Goal: Find specific page/section: Find specific page/section

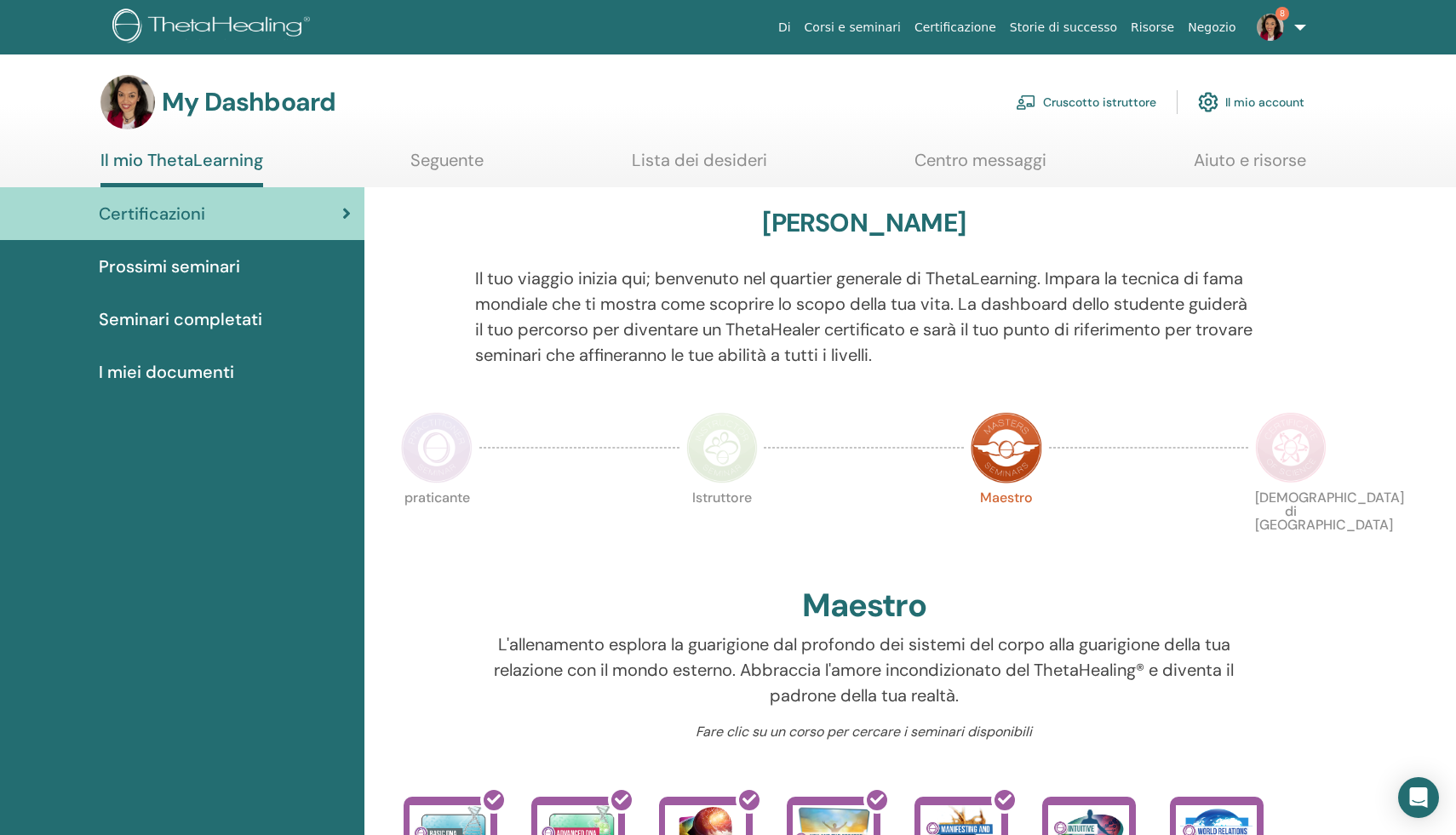
click at [1047, 99] on link "Cruscotto istruttore" at bounding box center [1086, 103] width 140 height 38
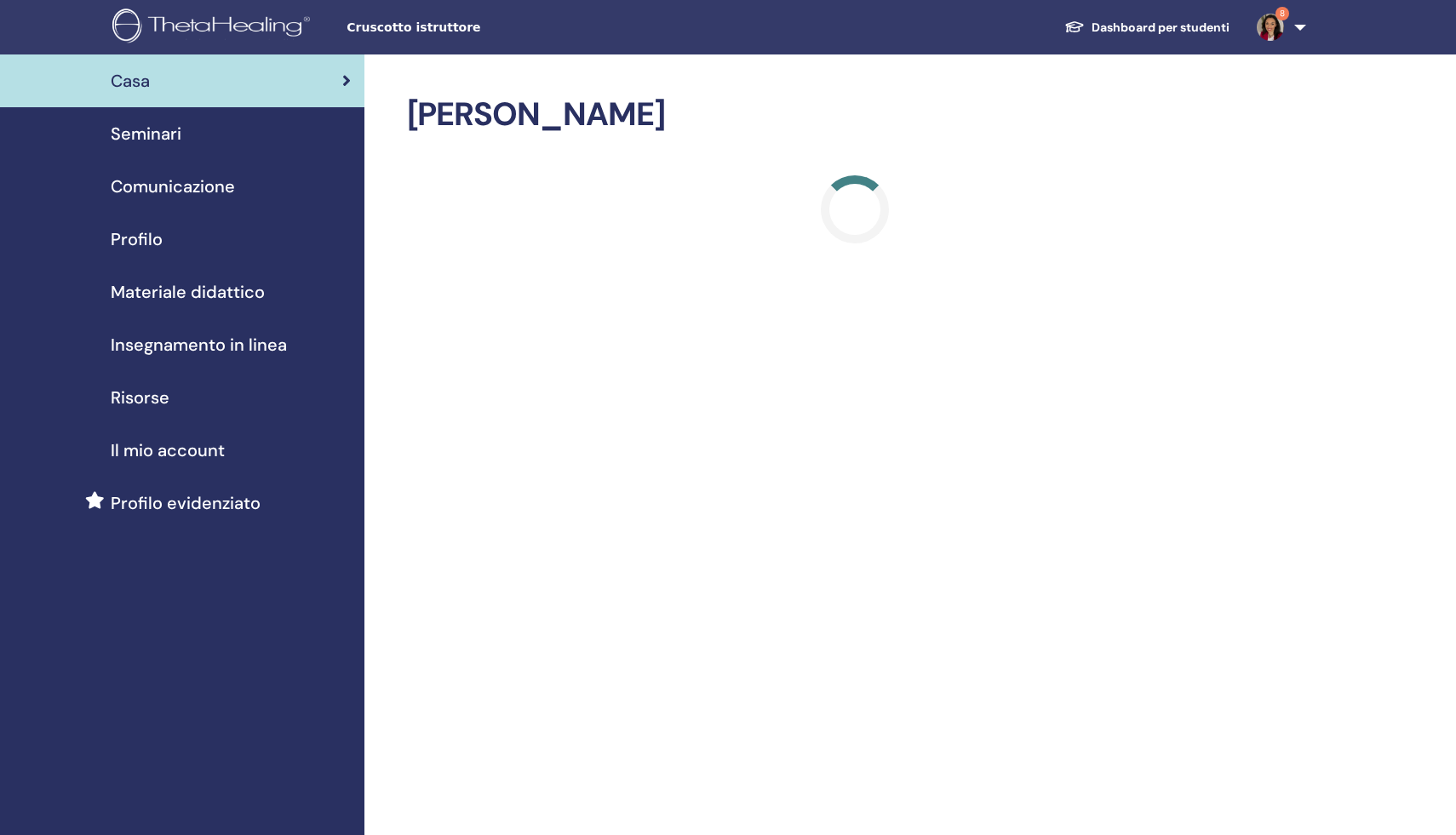
click at [168, 136] on span "Seminari" at bounding box center [146, 133] width 71 height 26
